Goal: Navigation & Orientation: Find specific page/section

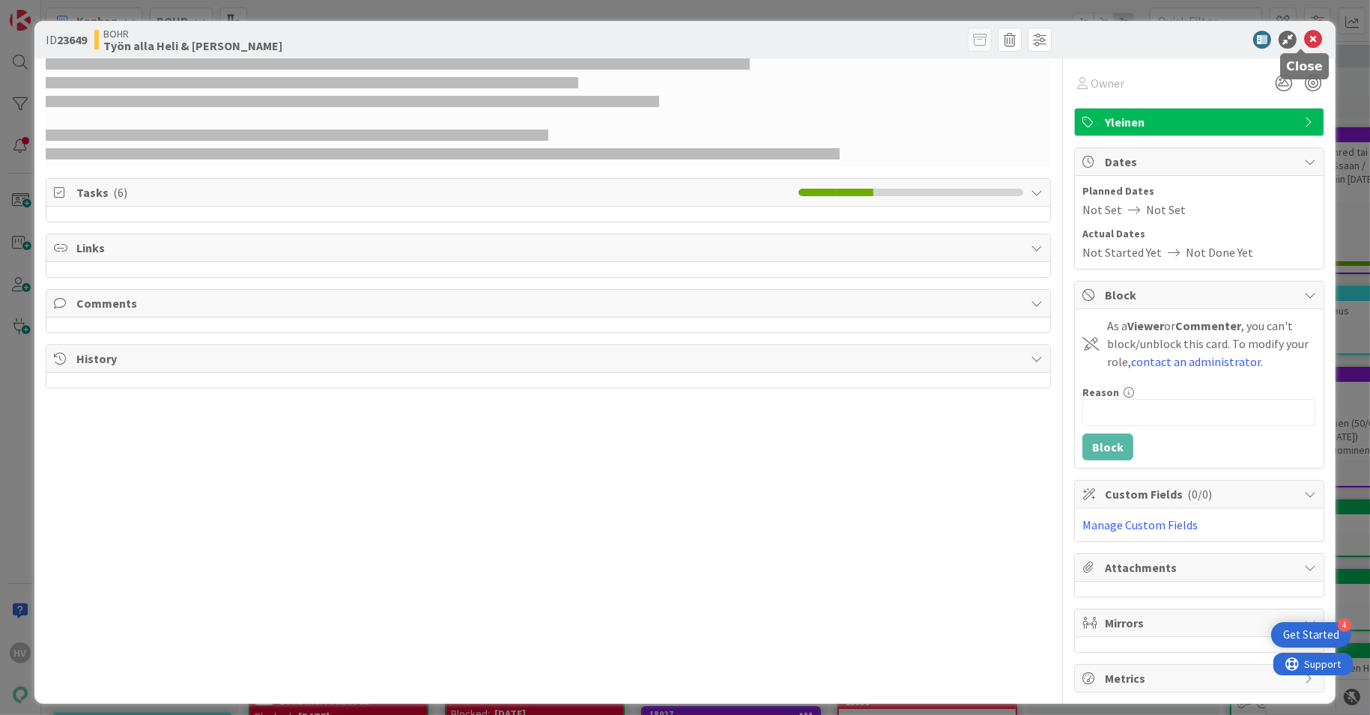
click at [1304, 40] on icon at bounding box center [1313, 40] width 18 height 18
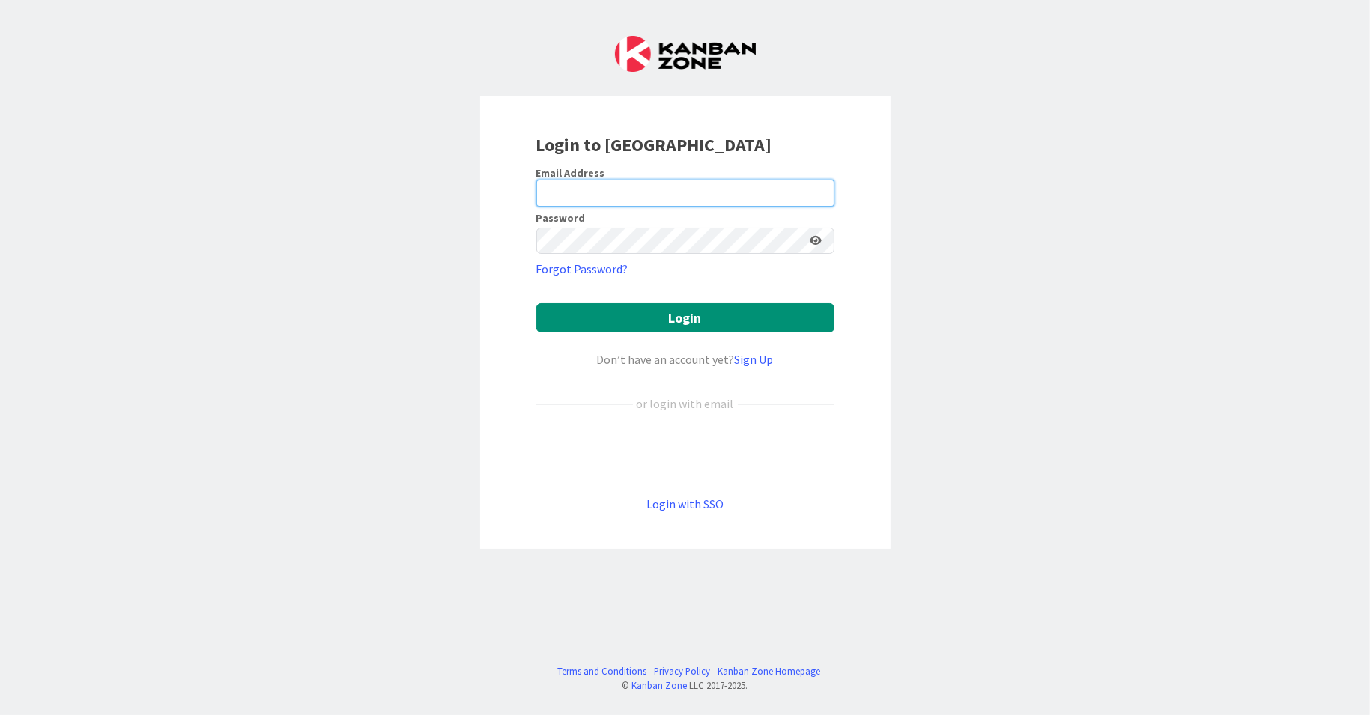
type input "heli.vuorinen@pandia.fi"
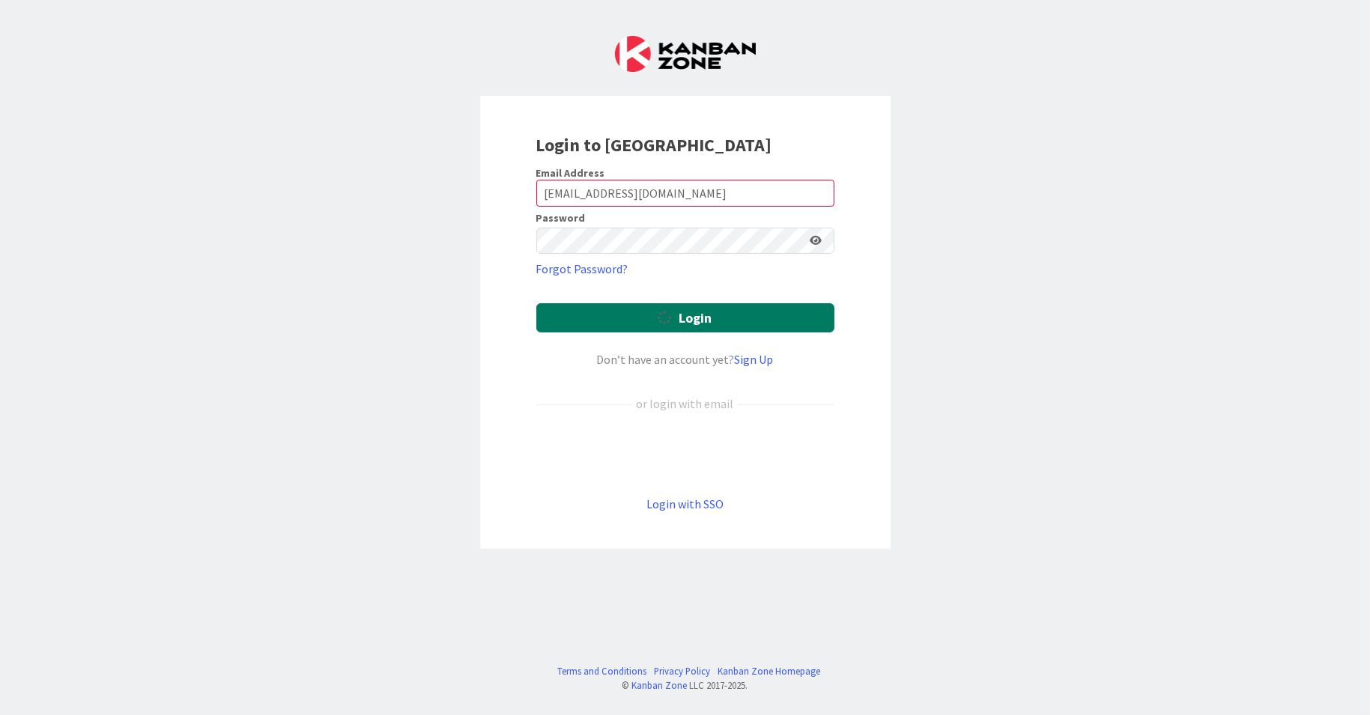
click at [619, 319] on button "Login" at bounding box center [685, 317] width 298 height 29
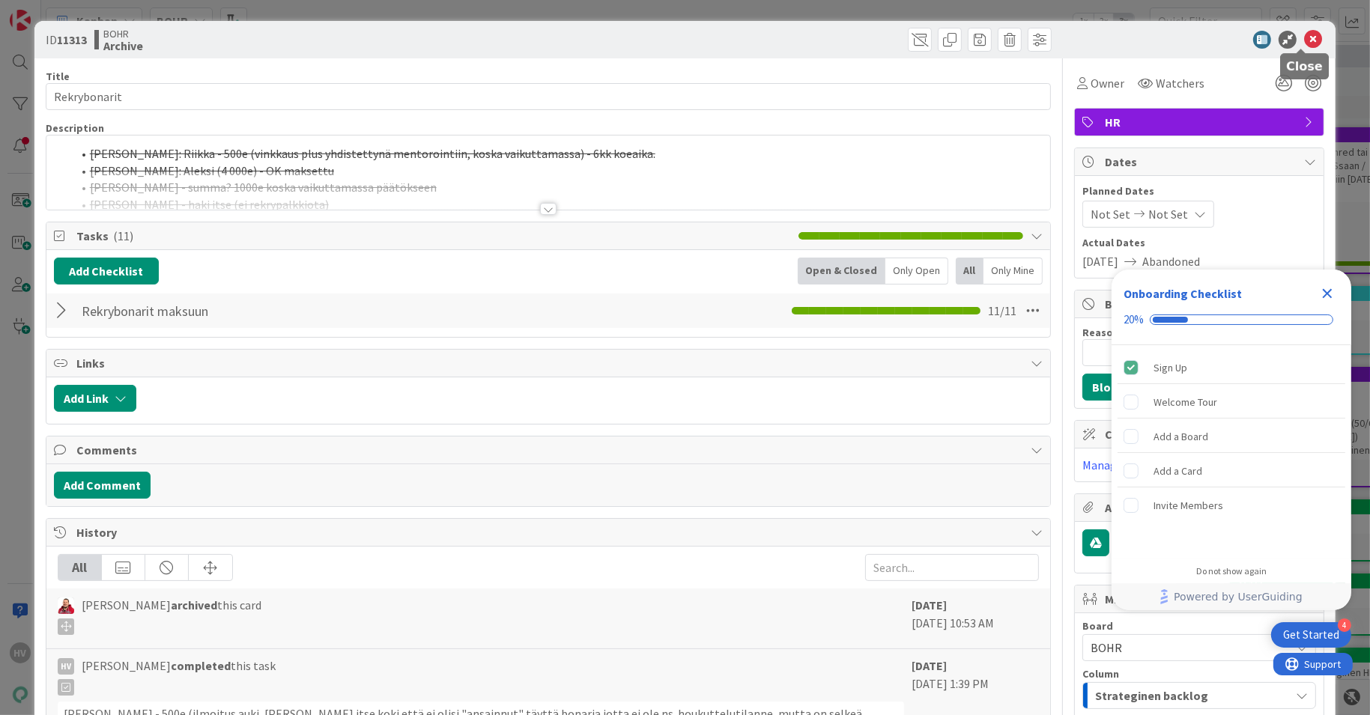
click at [1305, 31] on icon at bounding box center [1313, 40] width 18 height 18
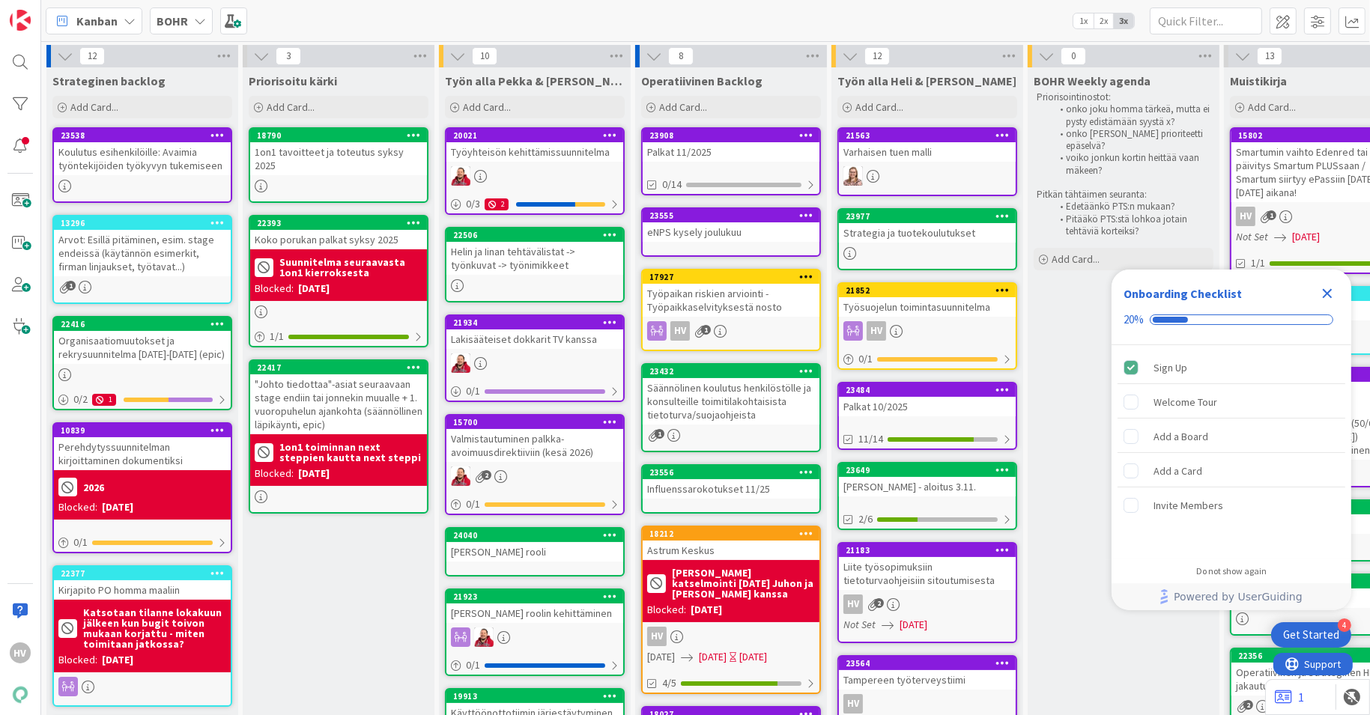
click at [749, 141] on div "23908" at bounding box center [731, 135] width 177 height 13
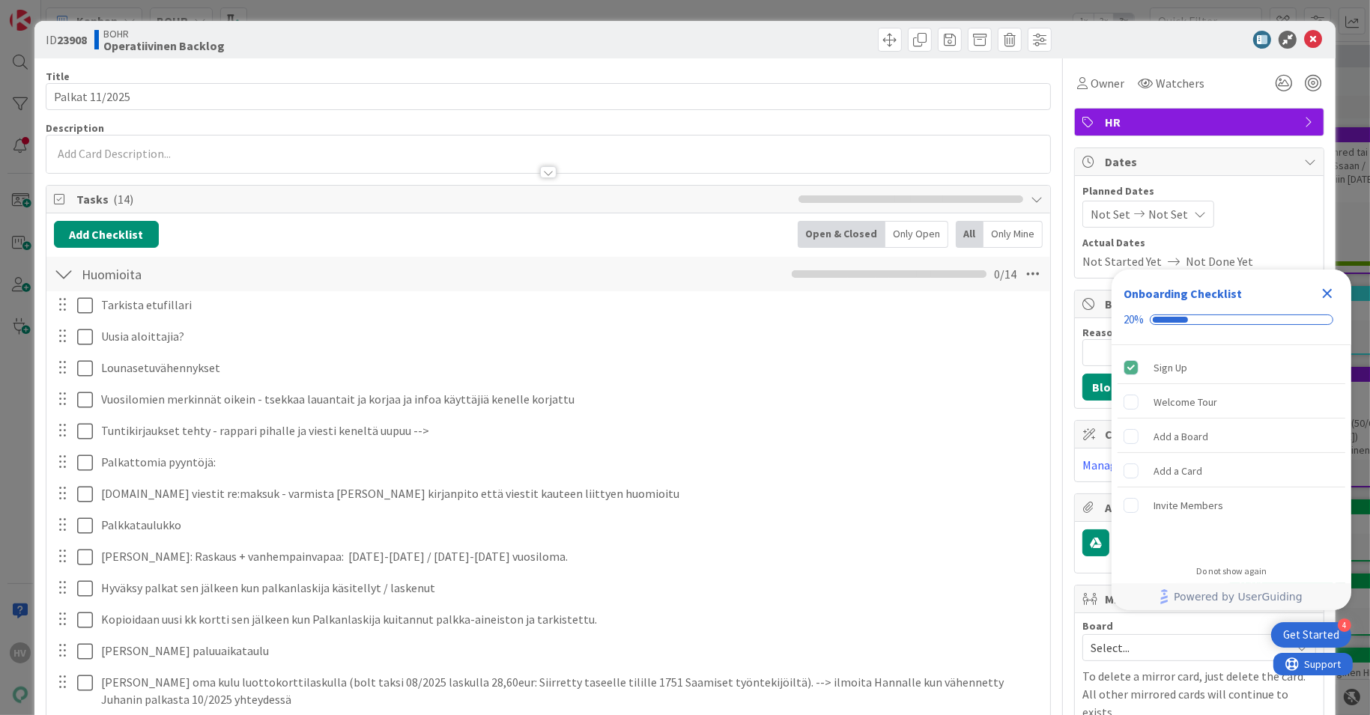
click at [328, 473] on div "Palkattomia pyyntöjä: Update Cancel" at bounding box center [548, 463] width 1003 height 27
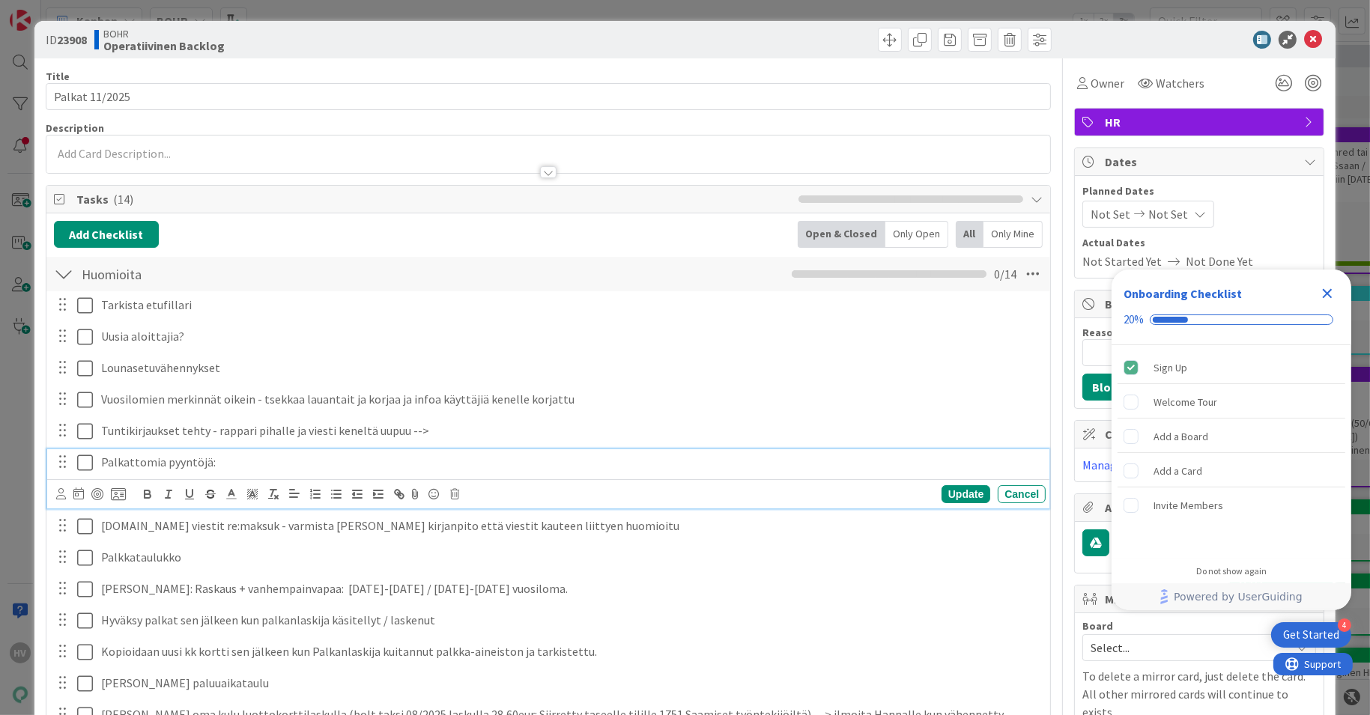
click at [327, 467] on p "Palkattomia pyyntöjä:" at bounding box center [570, 462] width 939 height 17
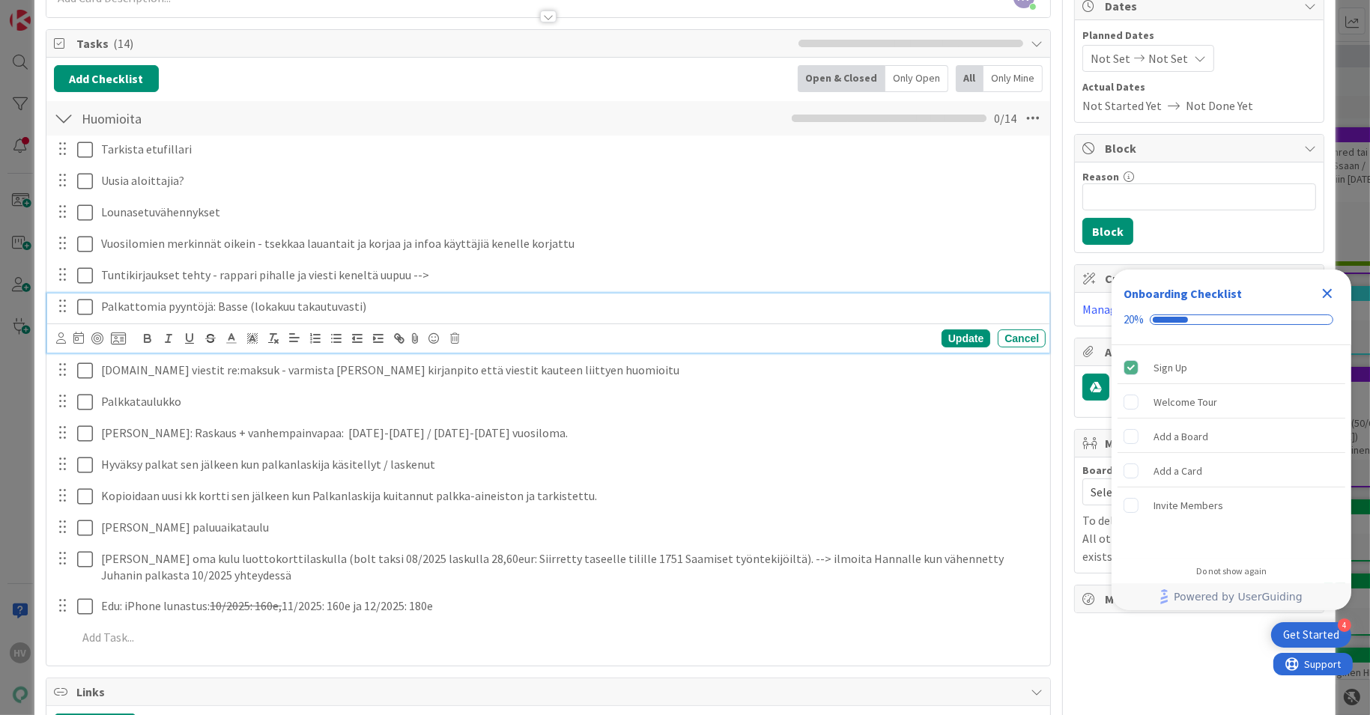
scroll to position [159, 0]
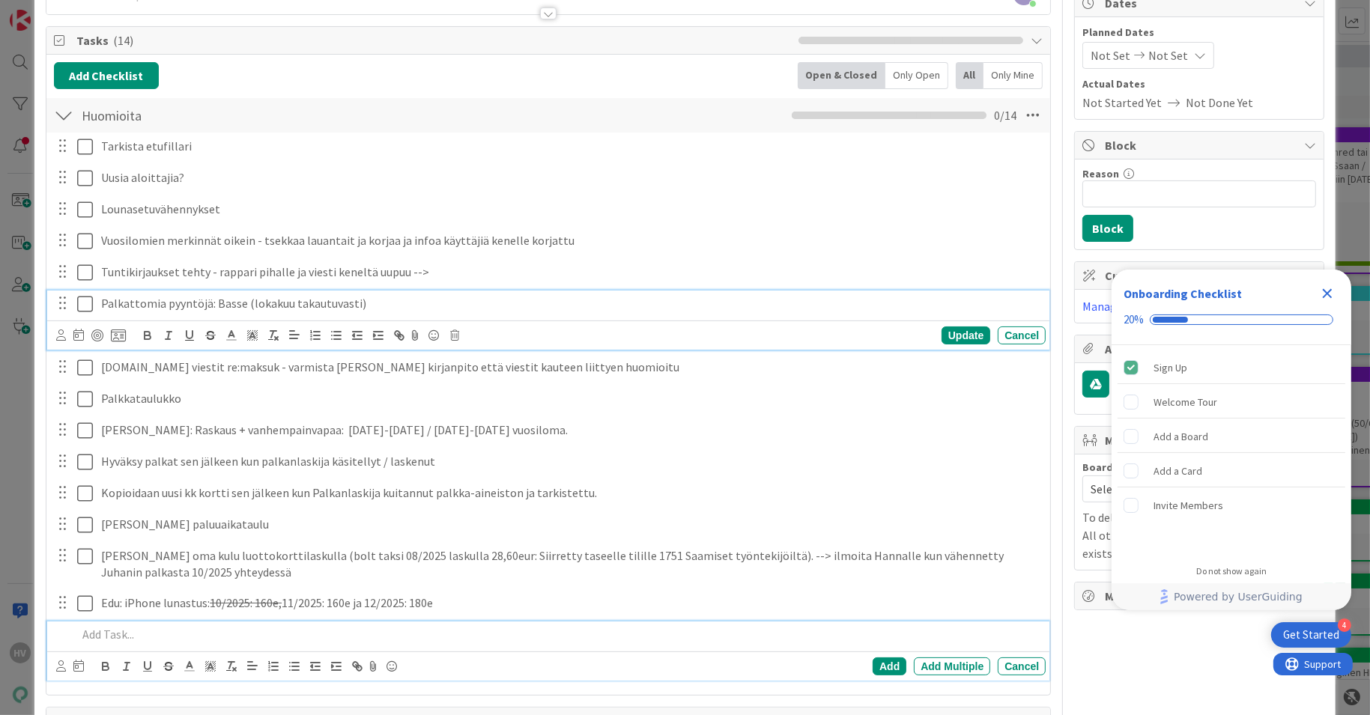
click at [300, 635] on p at bounding box center [558, 634] width 963 height 17
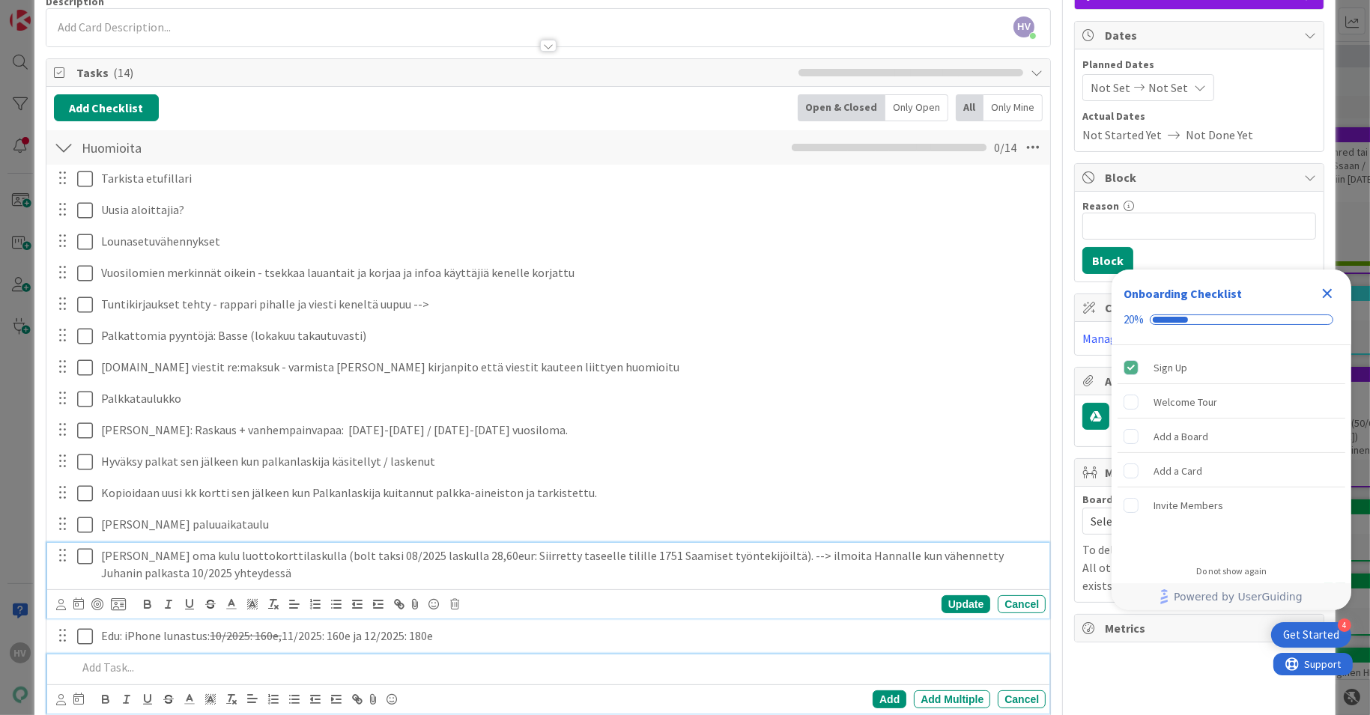
scroll to position [160, 0]
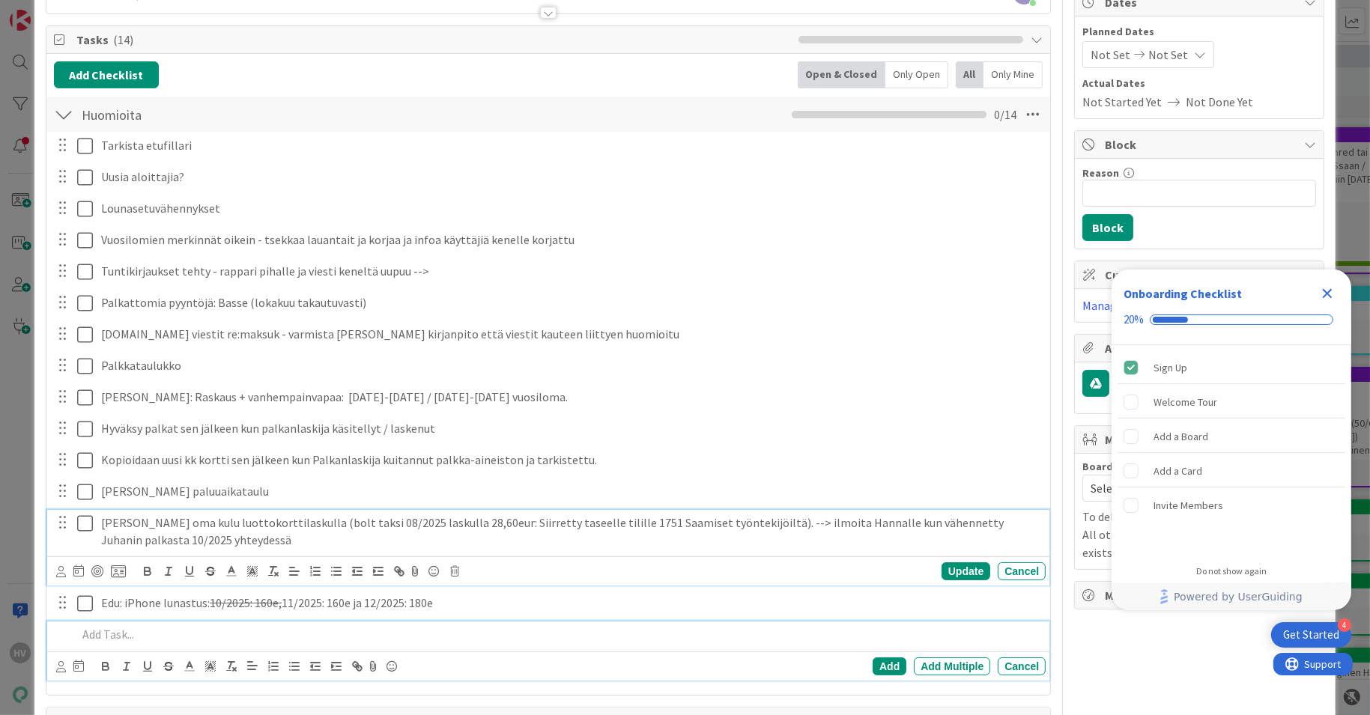
click at [435, 557] on div "Juhanilla oma kulu luottokorttilaskulla (bolt taksi 08/2025 laskulla 28,60eur: …" at bounding box center [548, 548] width 1003 height 76
click at [258, 628] on p at bounding box center [558, 634] width 963 height 17
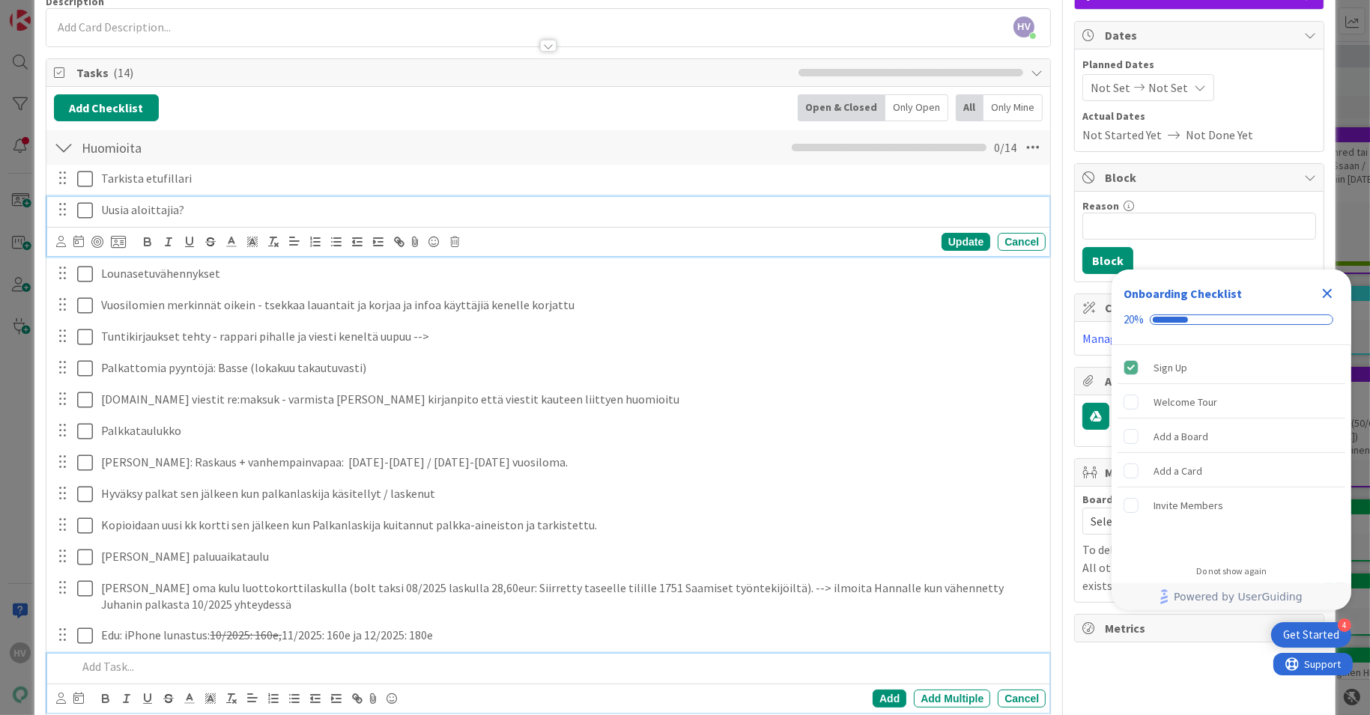
scroll to position [159, 0]
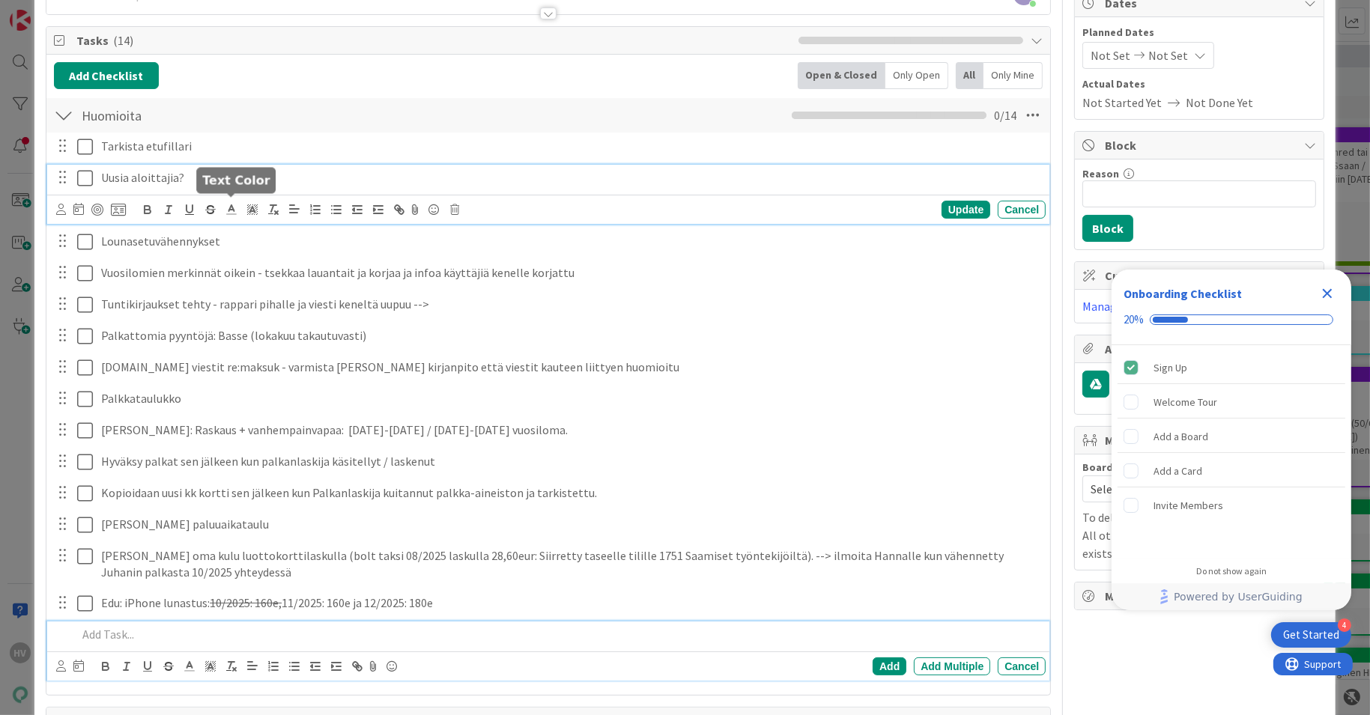
click at [224, 210] on div "Uusia aloittajia? Update Cancel" at bounding box center [548, 194] width 1003 height 59
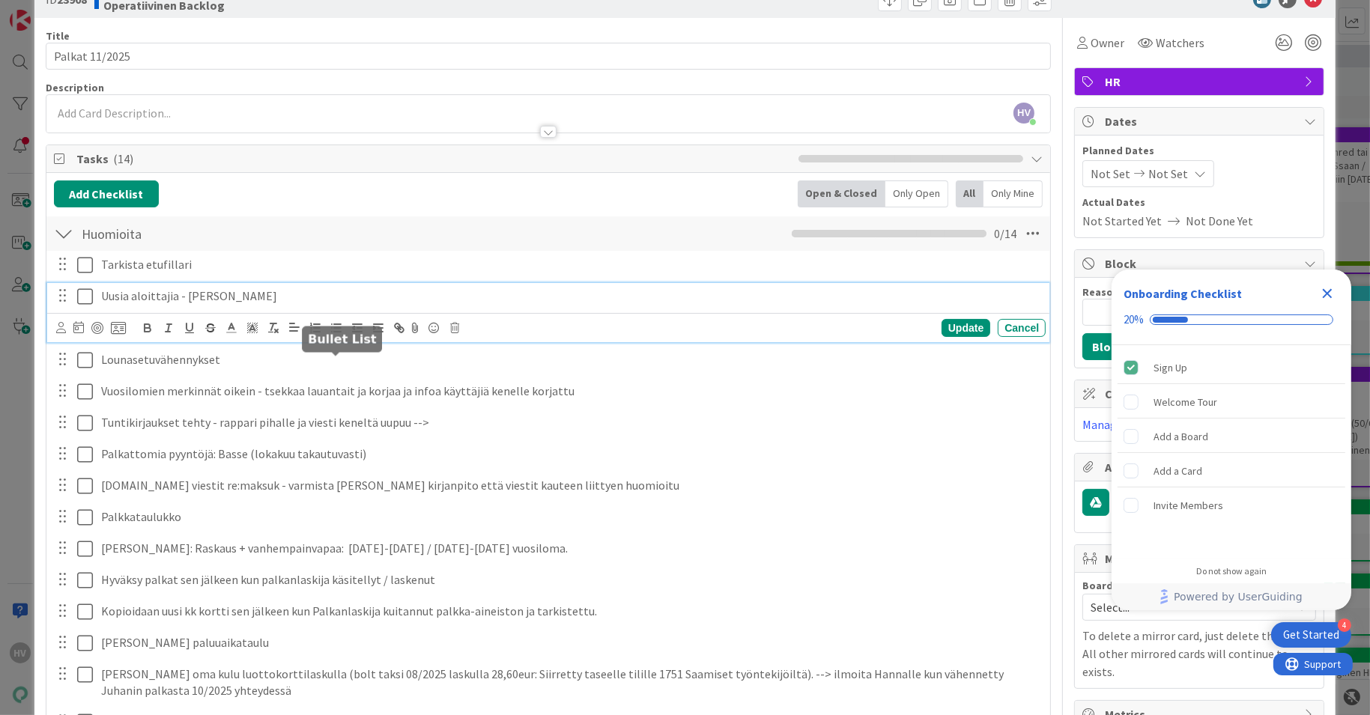
scroll to position [0, 0]
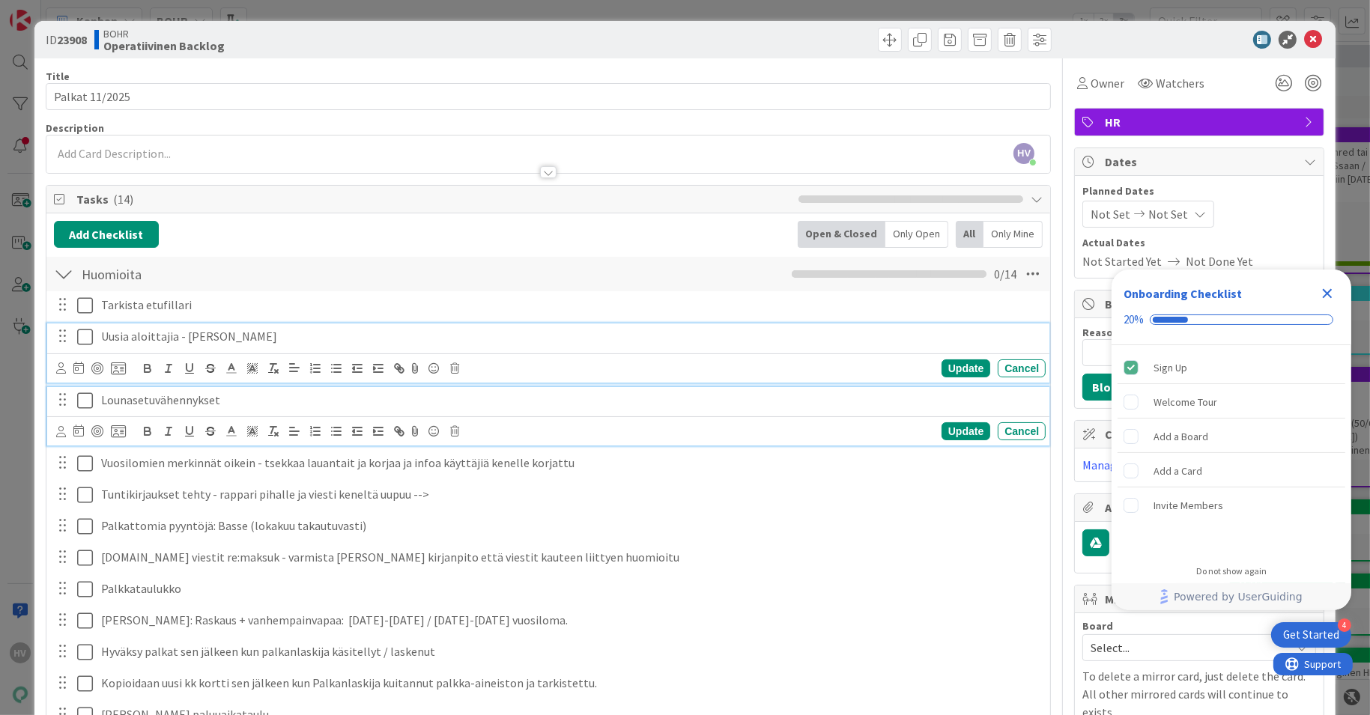
click at [317, 397] on p "Lounasetuvähennykset" at bounding box center [570, 400] width 939 height 17
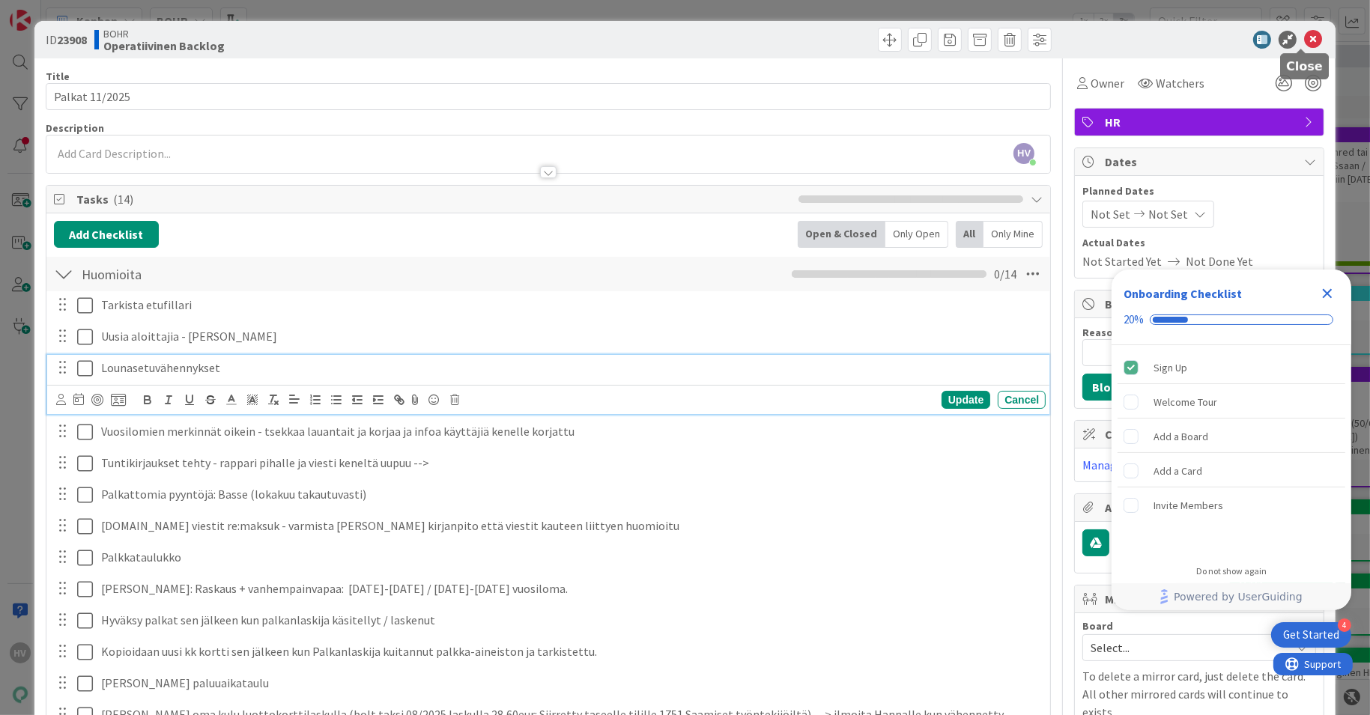
click at [1304, 34] on icon at bounding box center [1313, 40] width 18 height 18
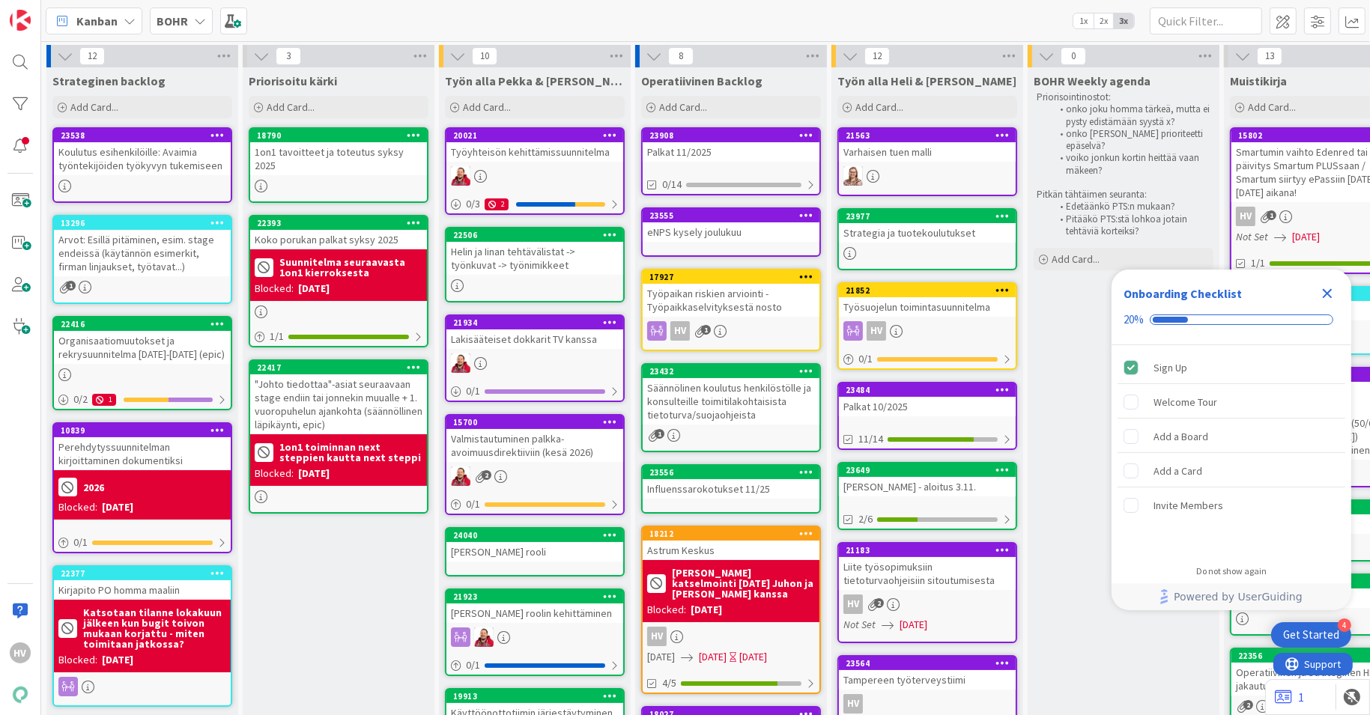
click at [1330, 294] on icon "Close Checklist" at bounding box center [1328, 294] width 18 height 18
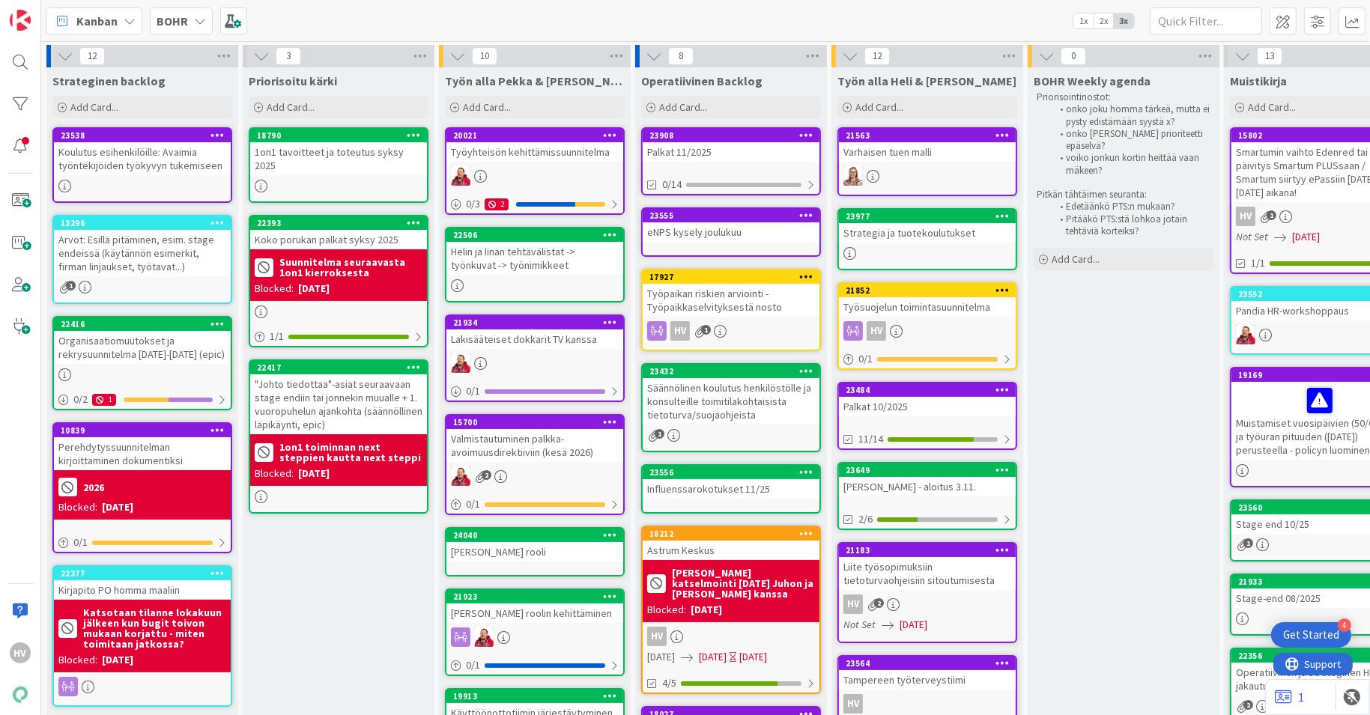
click at [882, 397] on div "Palkat 10/2025" at bounding box center [927, 406] width 177 height 19
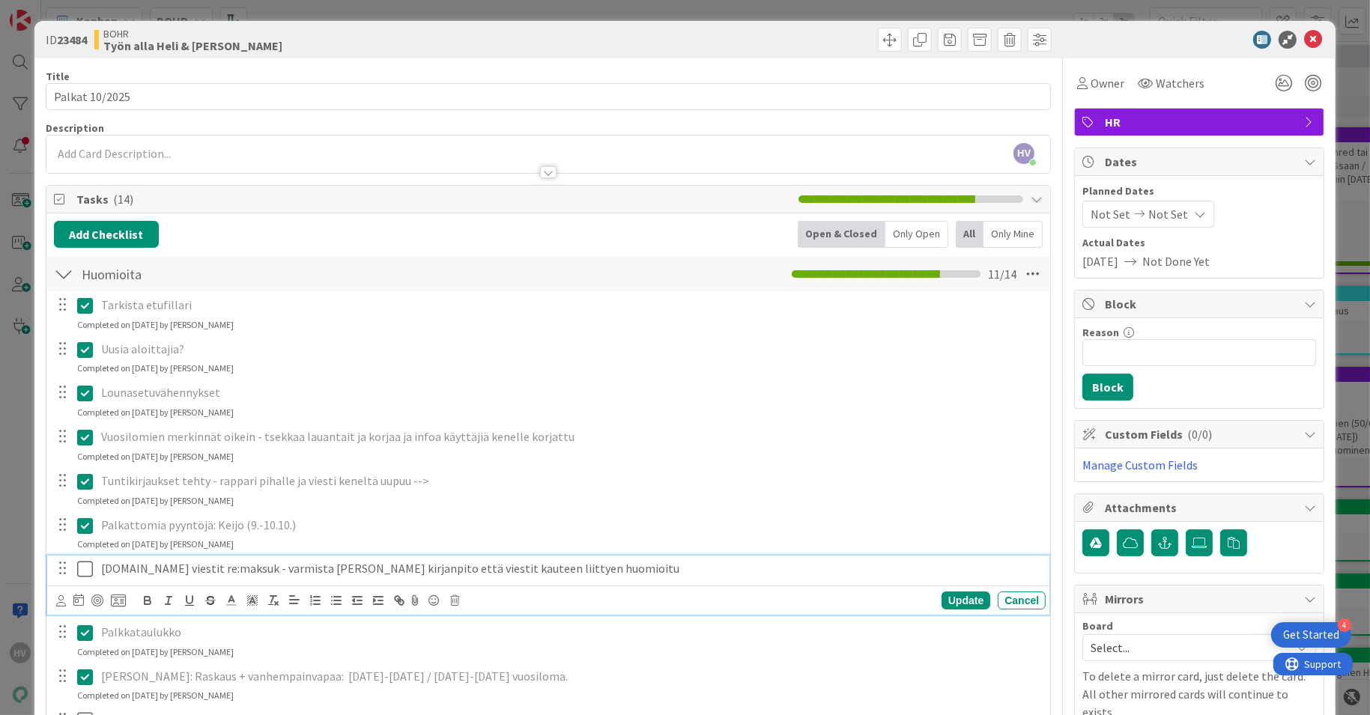
click at [89, 572] on icon at bounding box center [85, 569] width 16 height 18
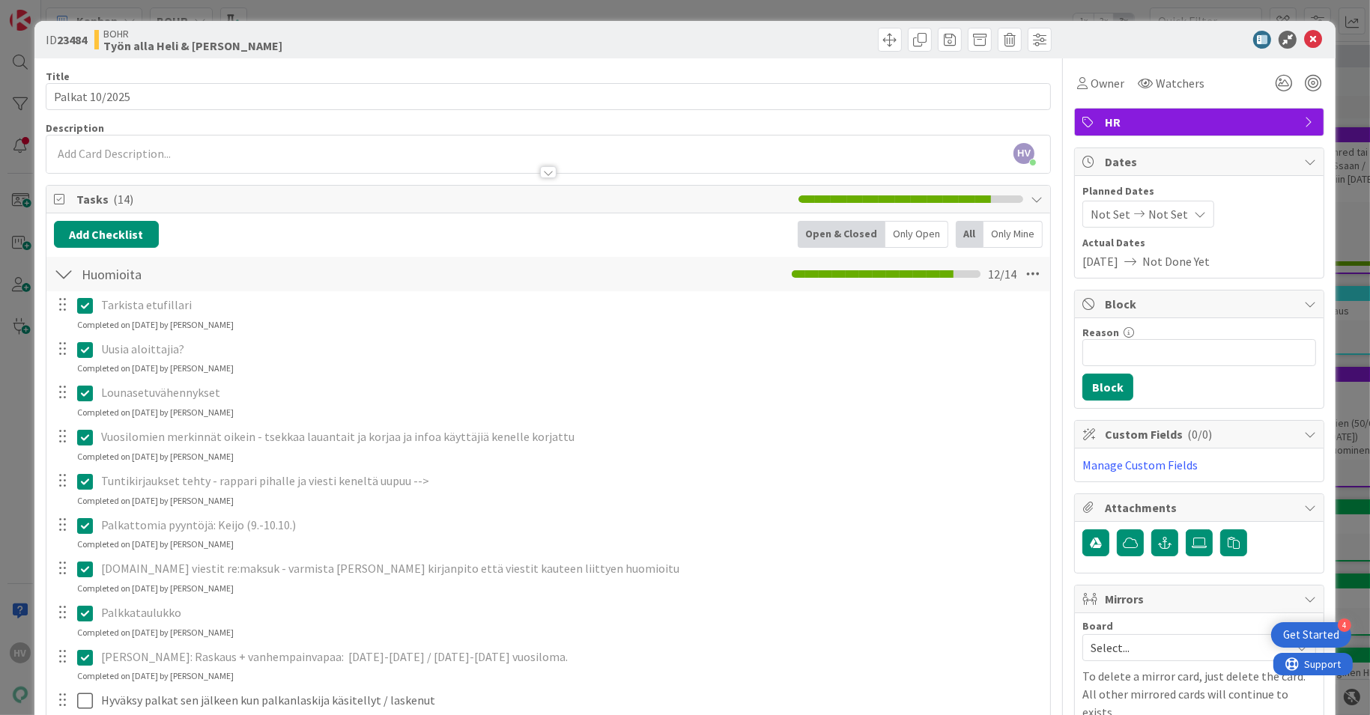
scroll to position [189, 0]
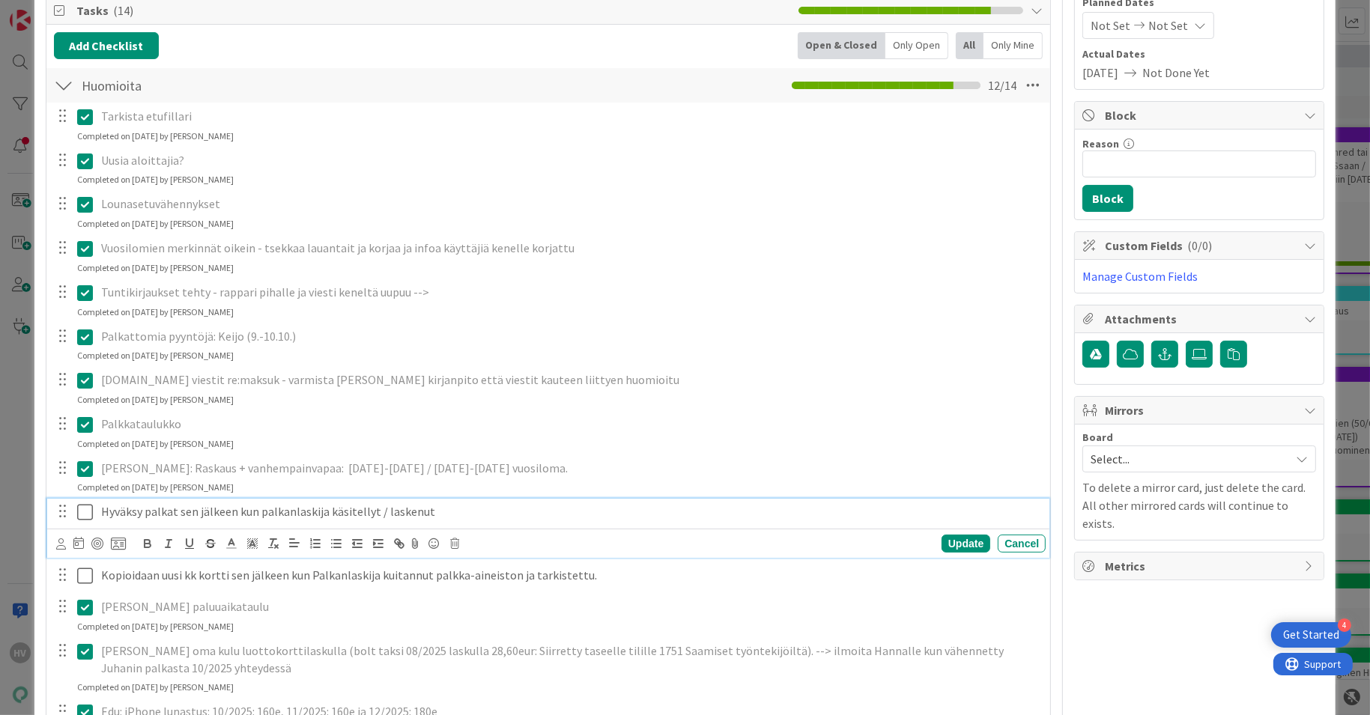
click at [82, 512] on icon at bounding box center [85, 512] width 16 height 18
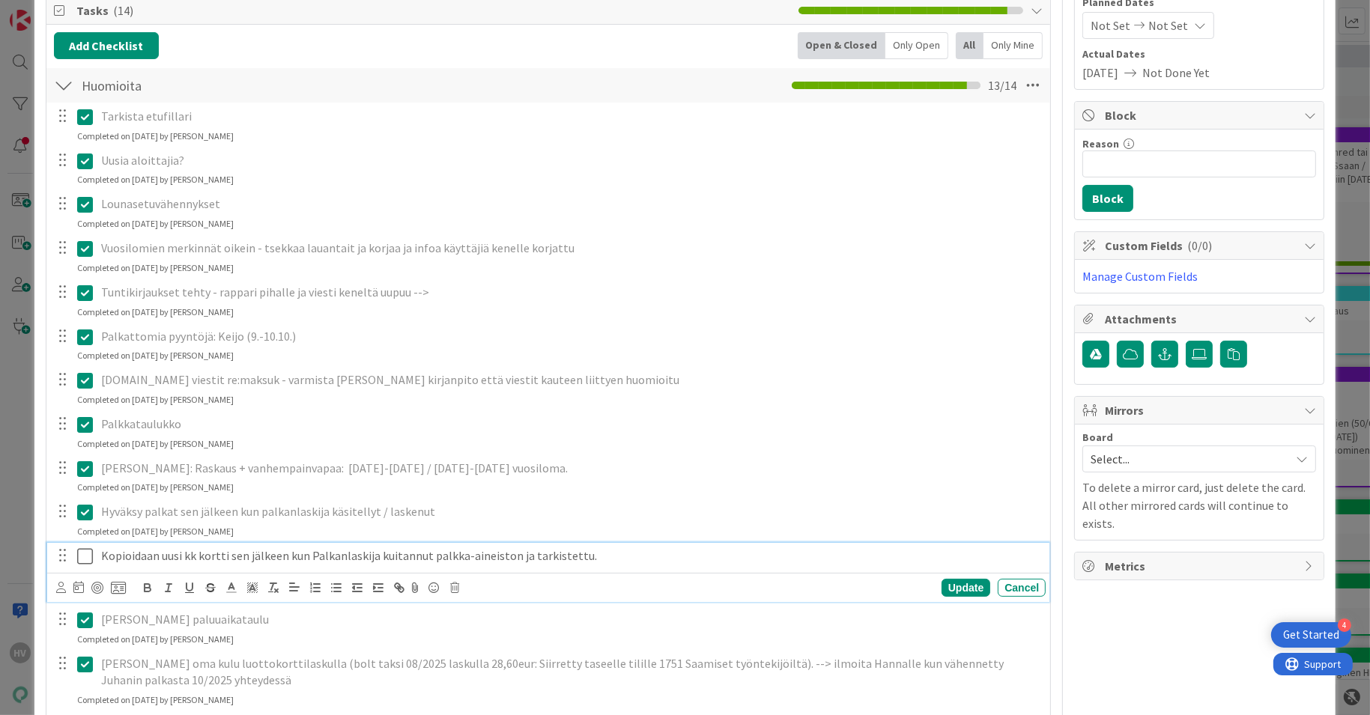
click at [85, 554] on icon at bounding box center [85, 557] width 16 height 18
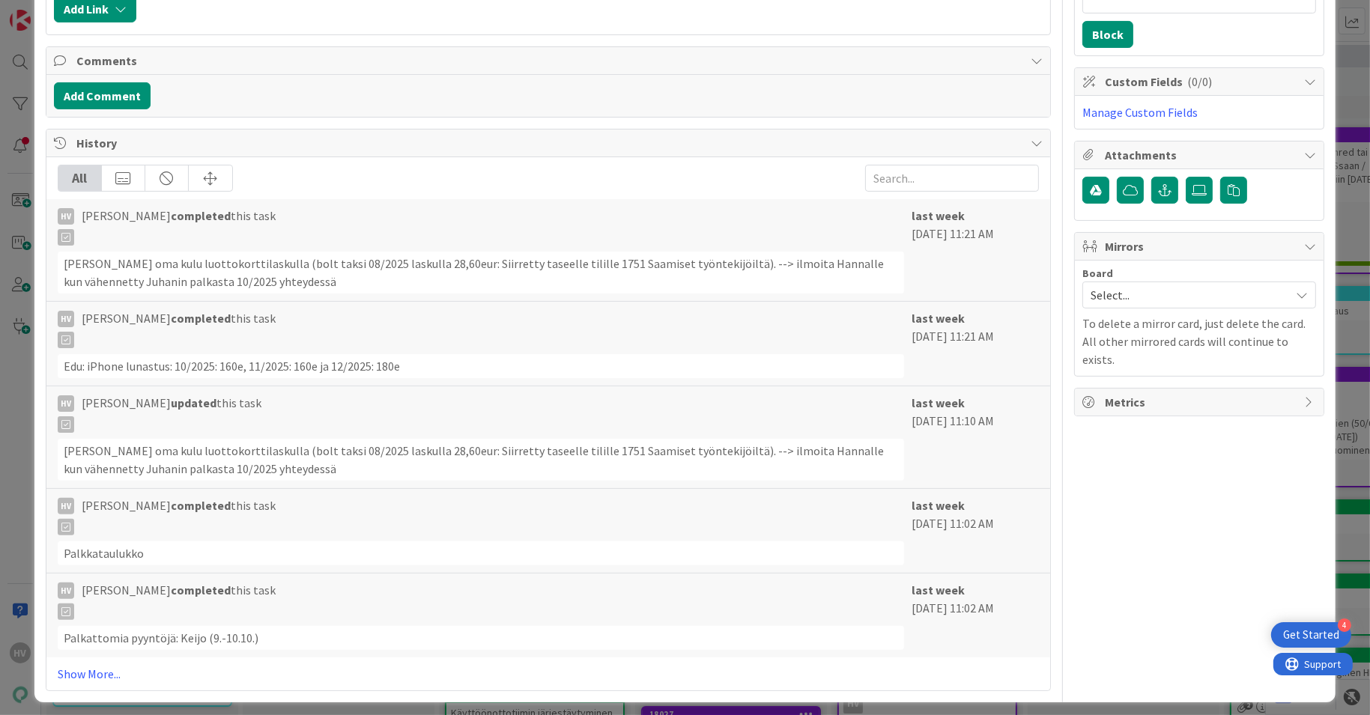
scroll to position [0, 0]
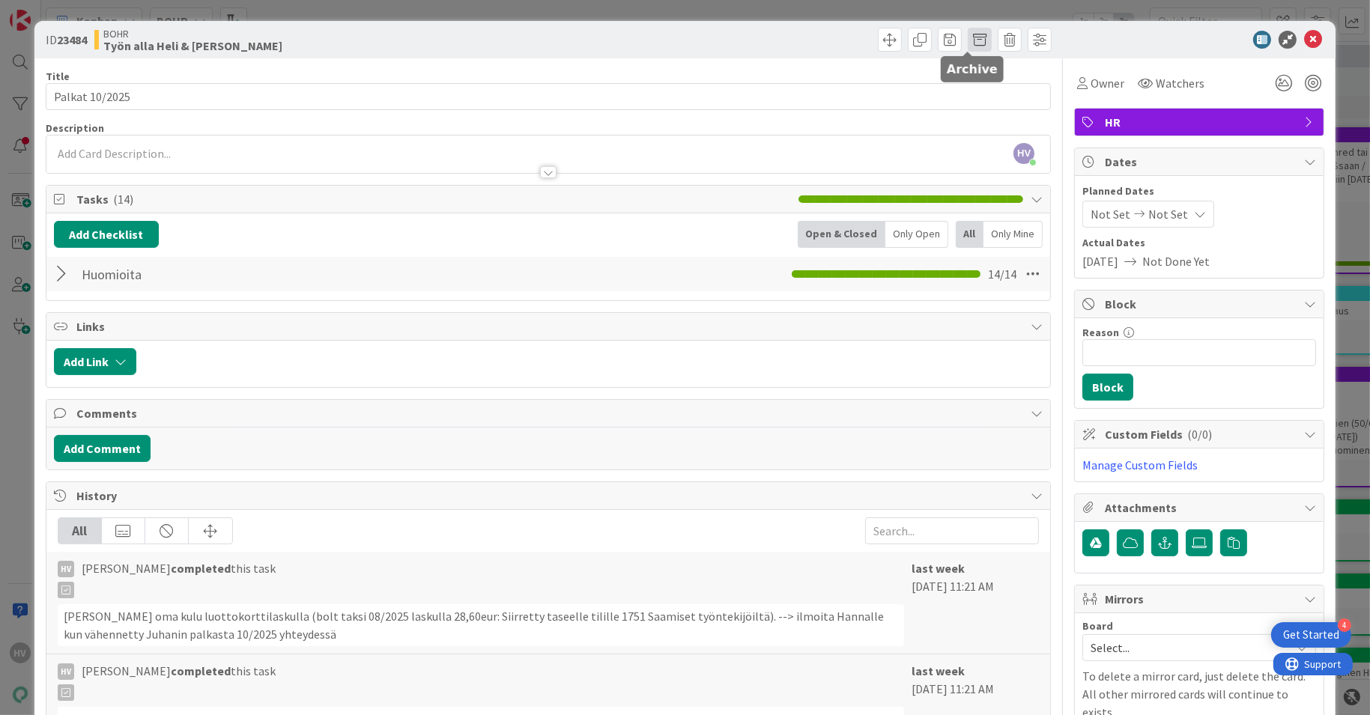
click at [968, 43] on span at bounding box center [980, 40] width 24 height 24
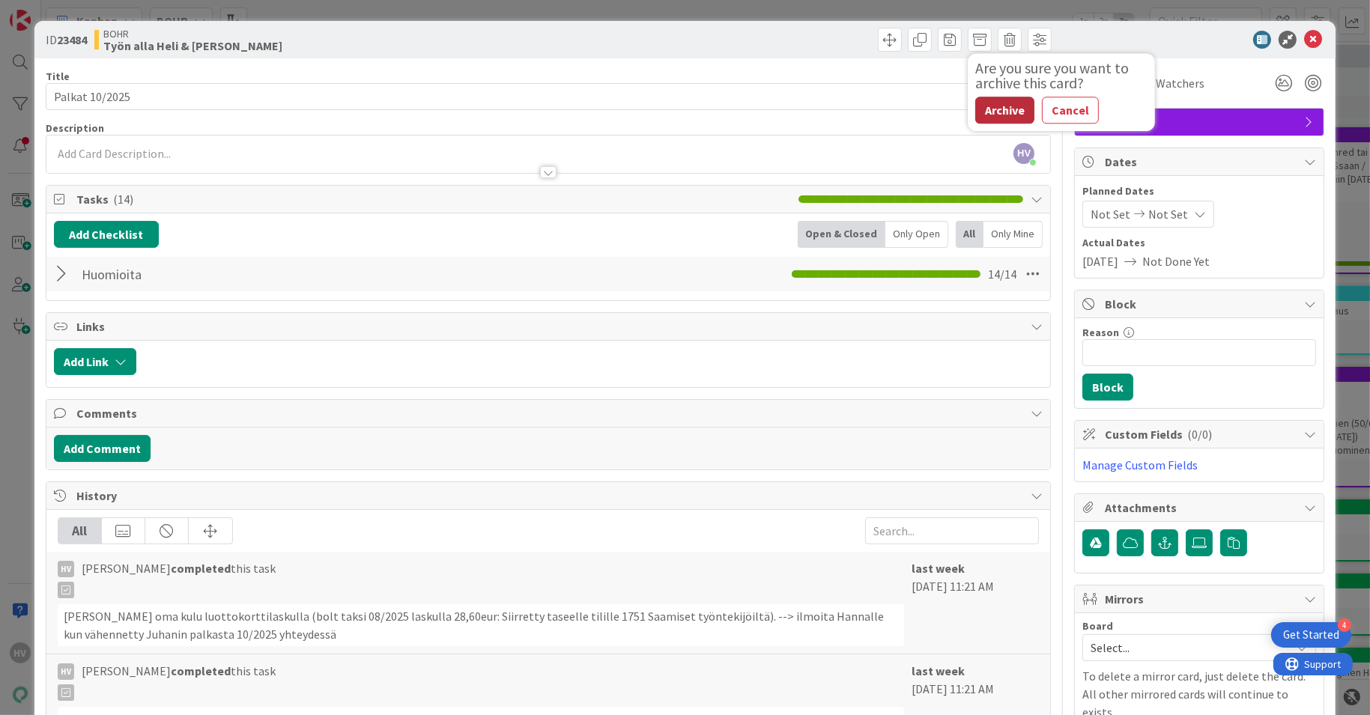
click at [980, 103] on button "Archive" at bounding box center [1004, 110] width 59 height 27
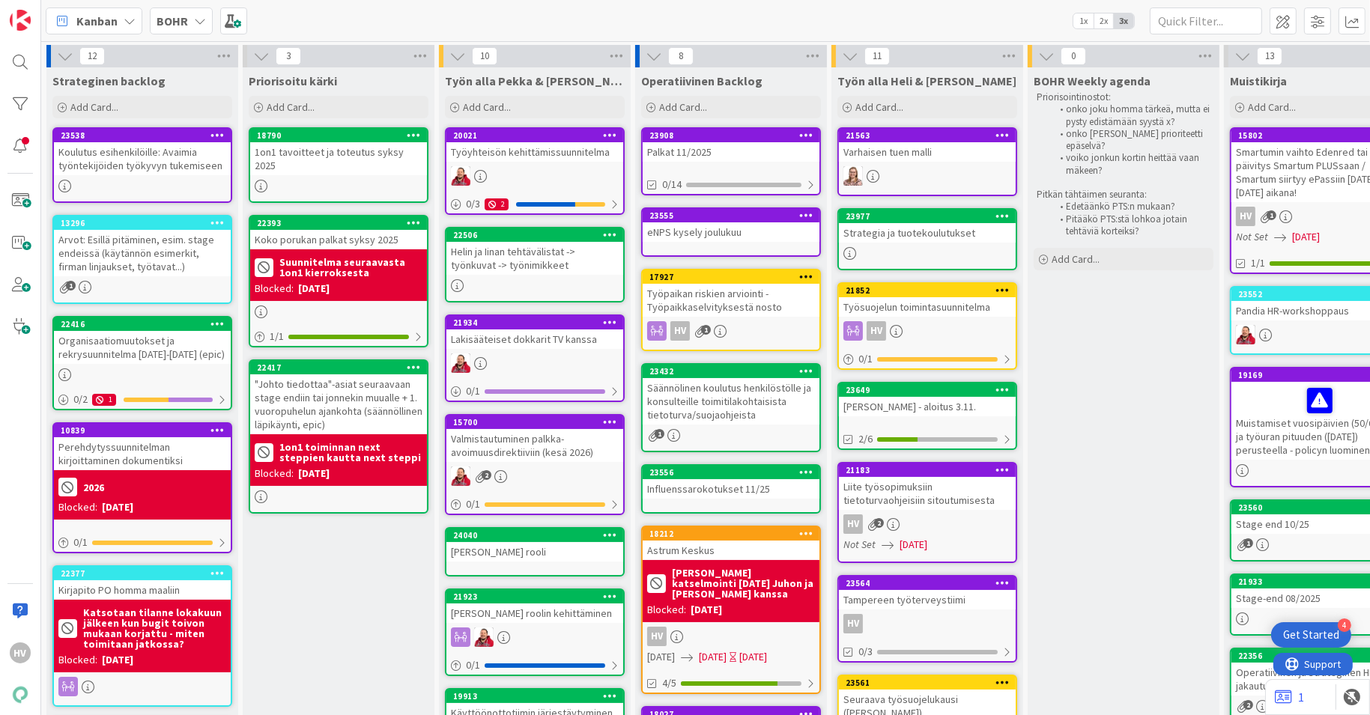
click at [907, 591] on div "Tampereen työterveystiimi" at bounding box center [927, 599] width 177 height 19
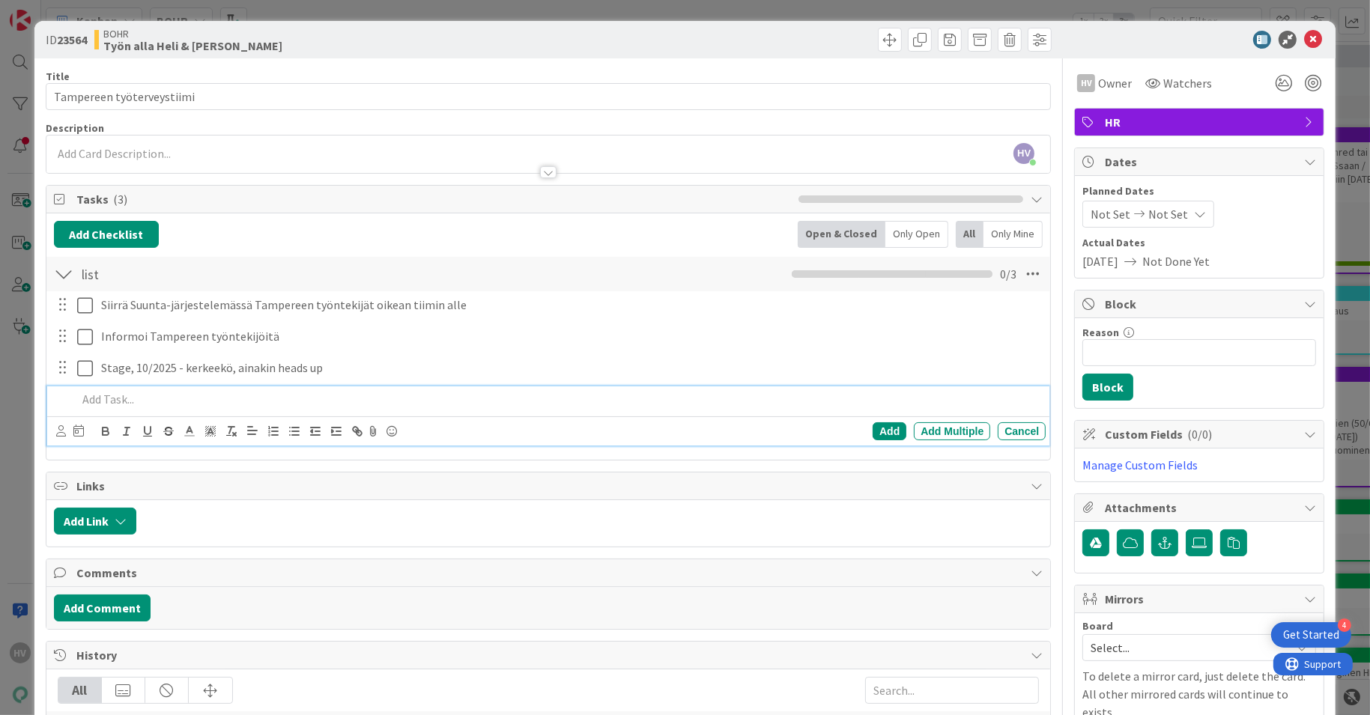
click at [563, 400] on p at bounding box center [558, 399] width 963 height 17
click at [1304, 39] on icon at bounding box center [1313, 40] width 18 height 18
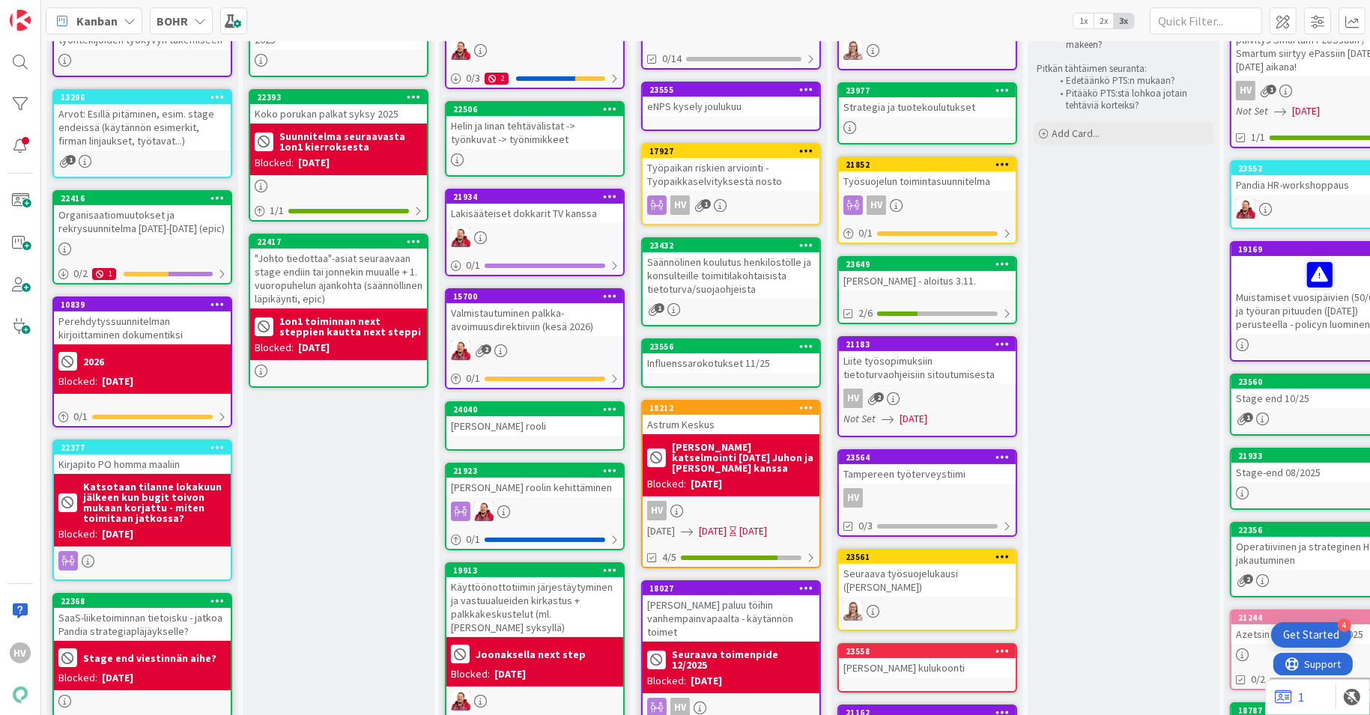
scroll to position [126, 0]
